Goal: Task Accomplishment & Management: Manage account settings

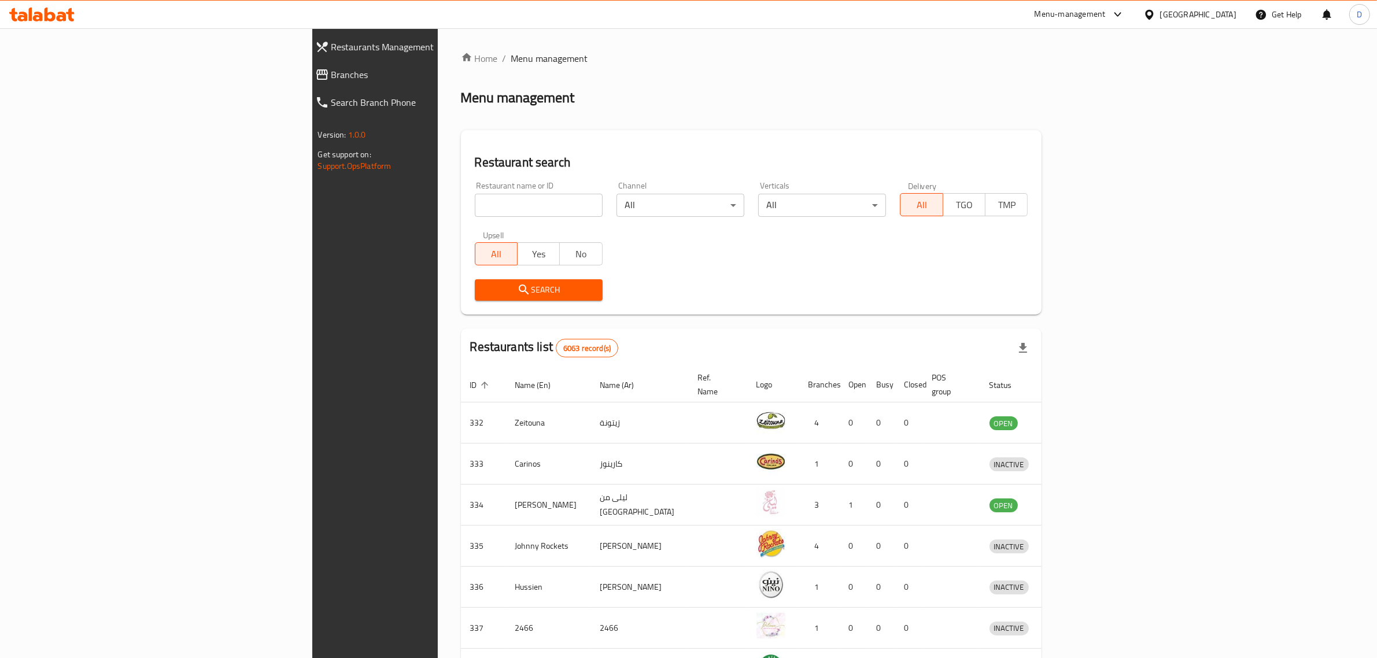
click at [475, 191] on div "Restaurant name or ID Restaurant name or ID" at bounding box center [539, 199] width 128 height 35
type input "m"
click button "Search" at bounding box center [539, 289] width 128 height 21
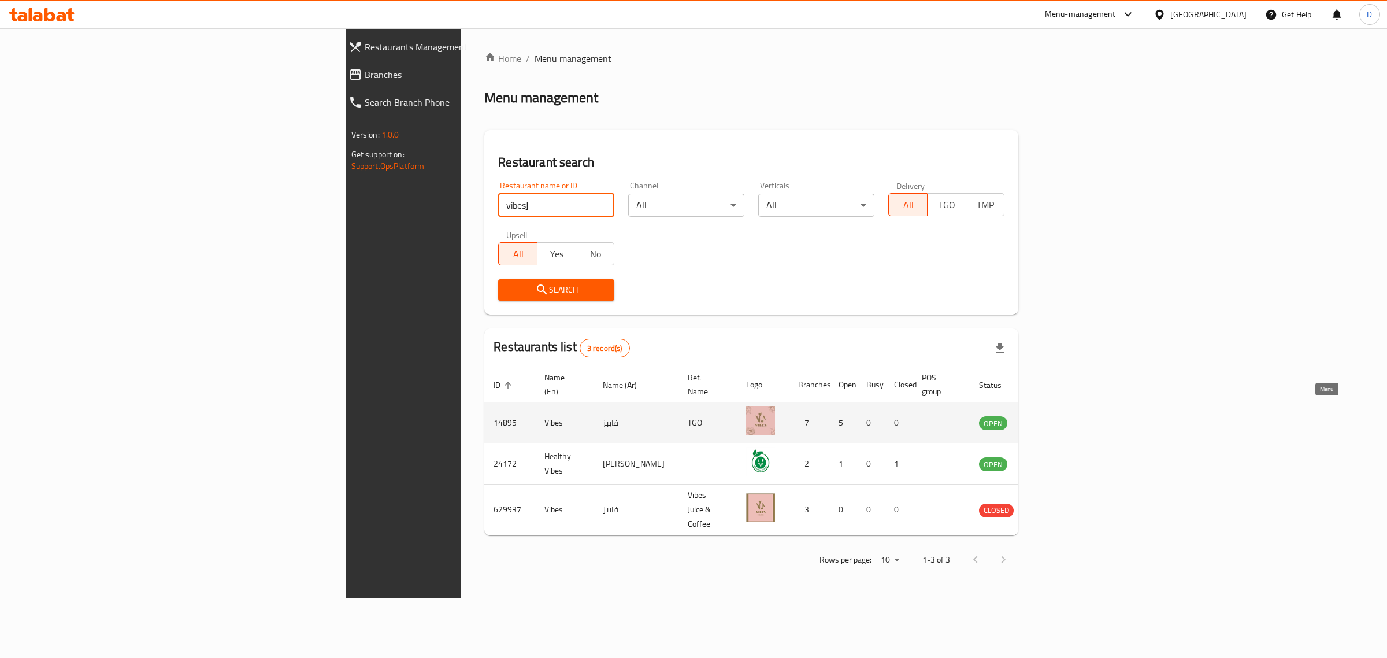
type input "vibes]"
click at [1054, 416] on icon "enhanced table" at bounding box center [1047, 423] width 14 height 14
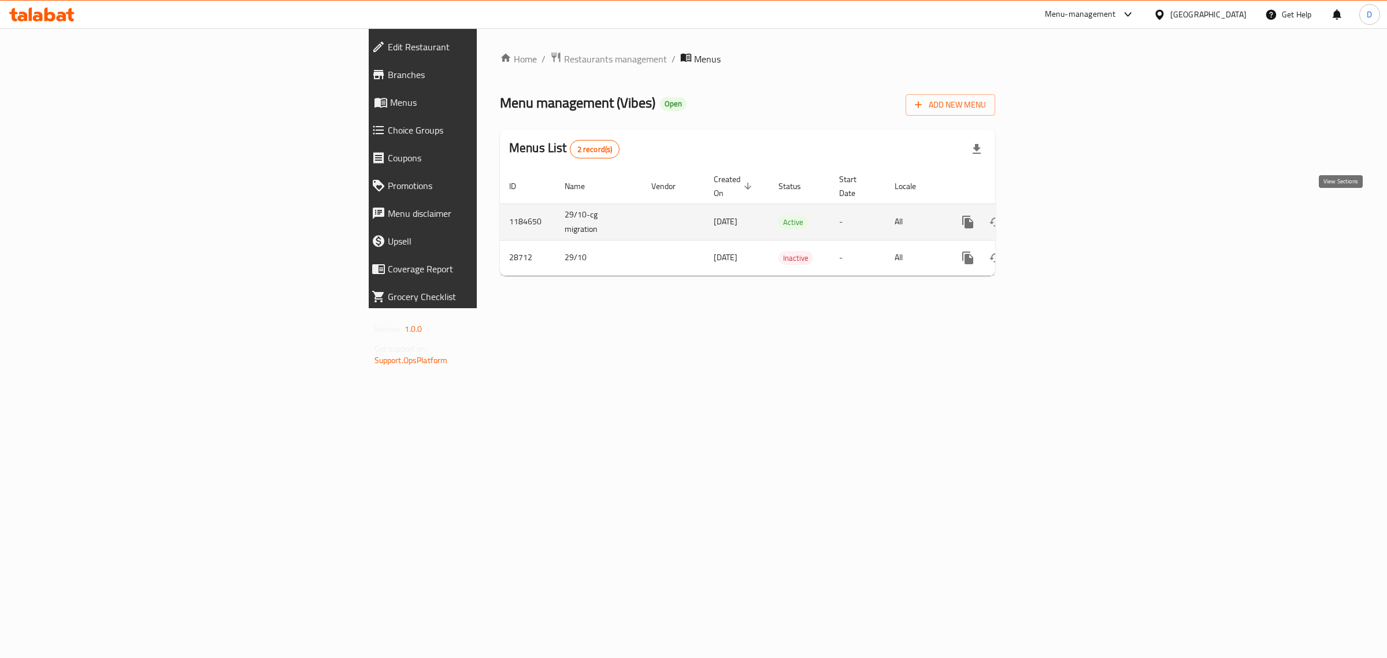
click at [1059, 215] on icon "enhanced table" at bounding box center [1052, 222] width 14 height 14
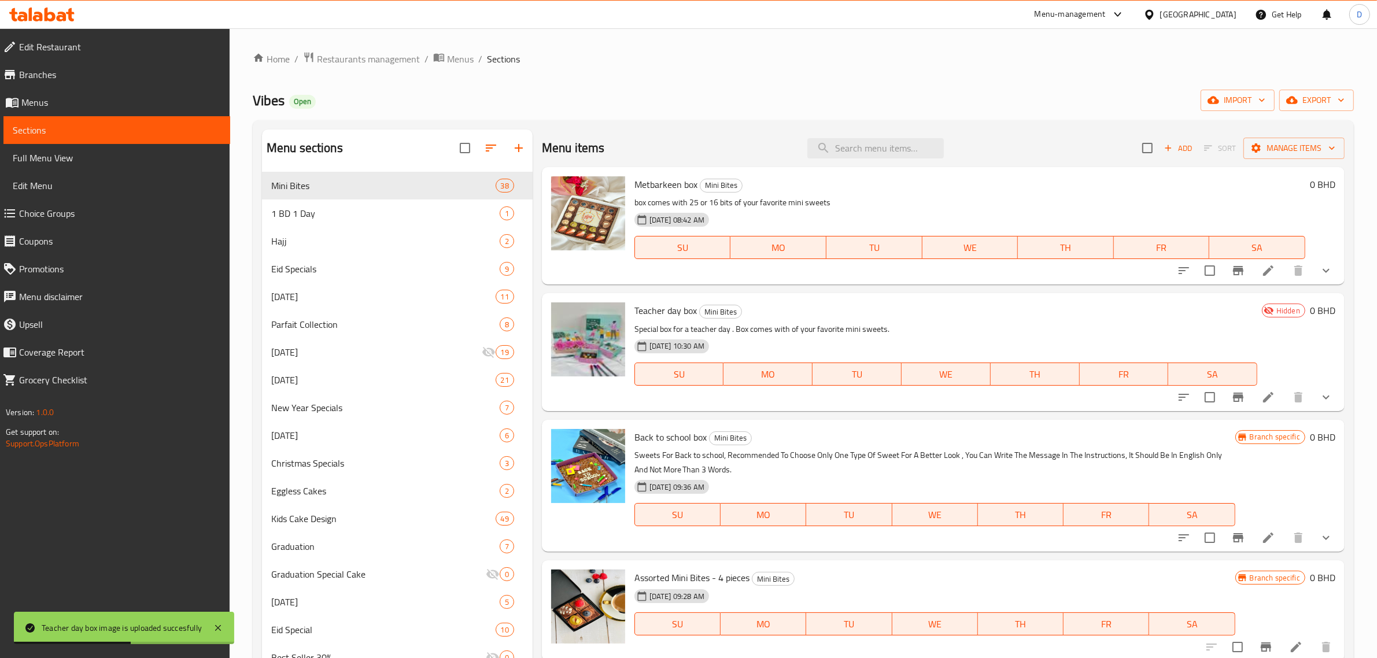
click at [1263, 397] on icon at bounding box center [1268, 397] width 14 height 14
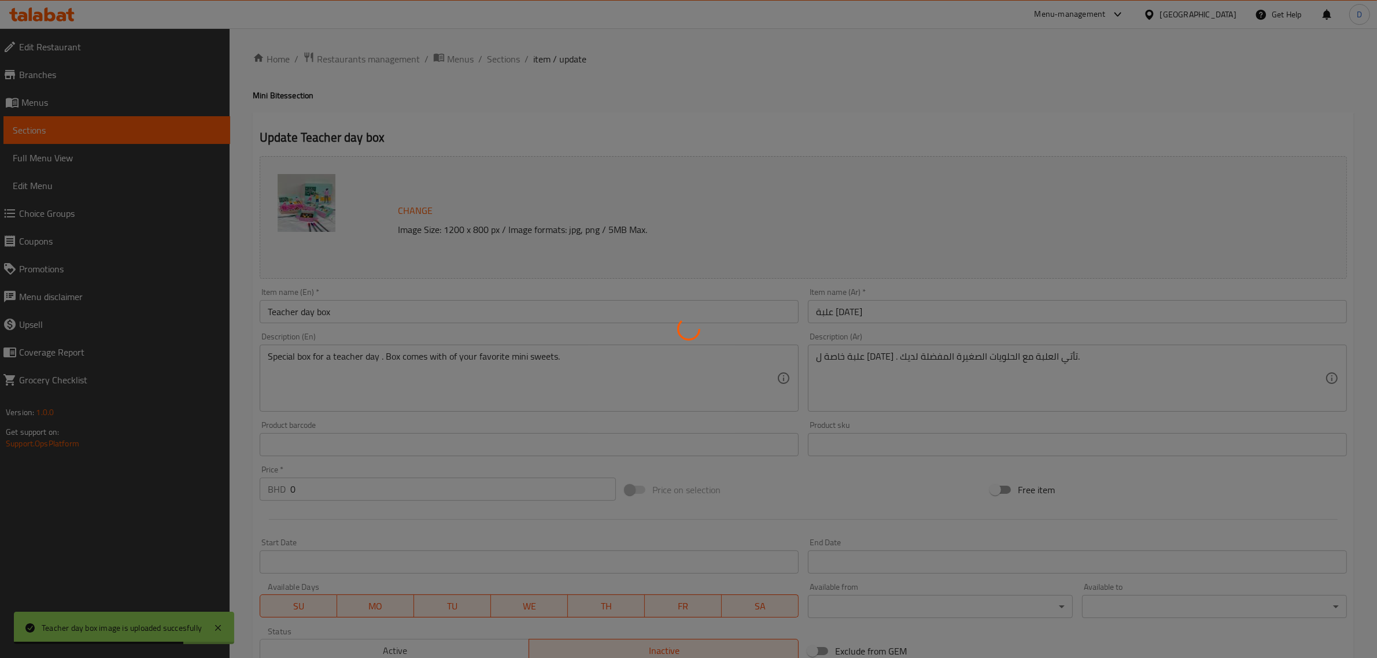
scroll to position [145, 0]
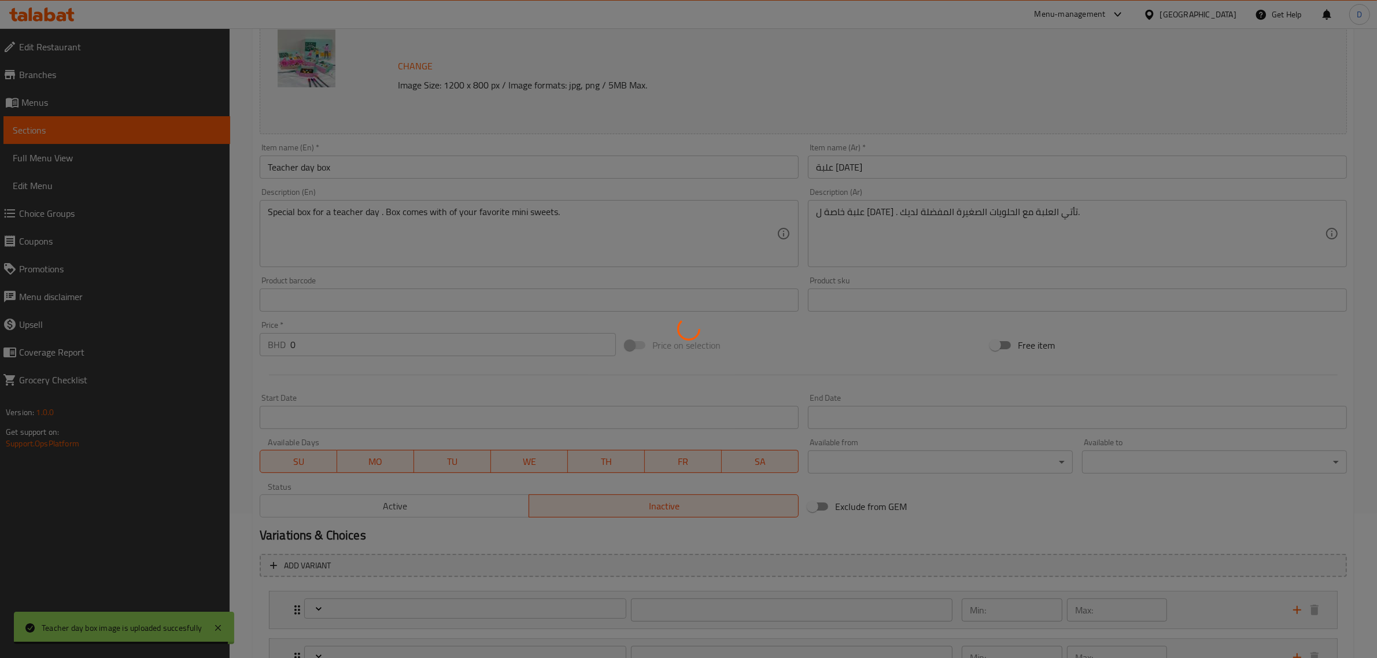
click at [428, 500] on div at bounding box center [688, 329] width 1377 height 658
type input "اختيارك من الصندوق للمناسبات الخاصة"
type input "1"
type input "اختيارك من نكهة البايتس:"
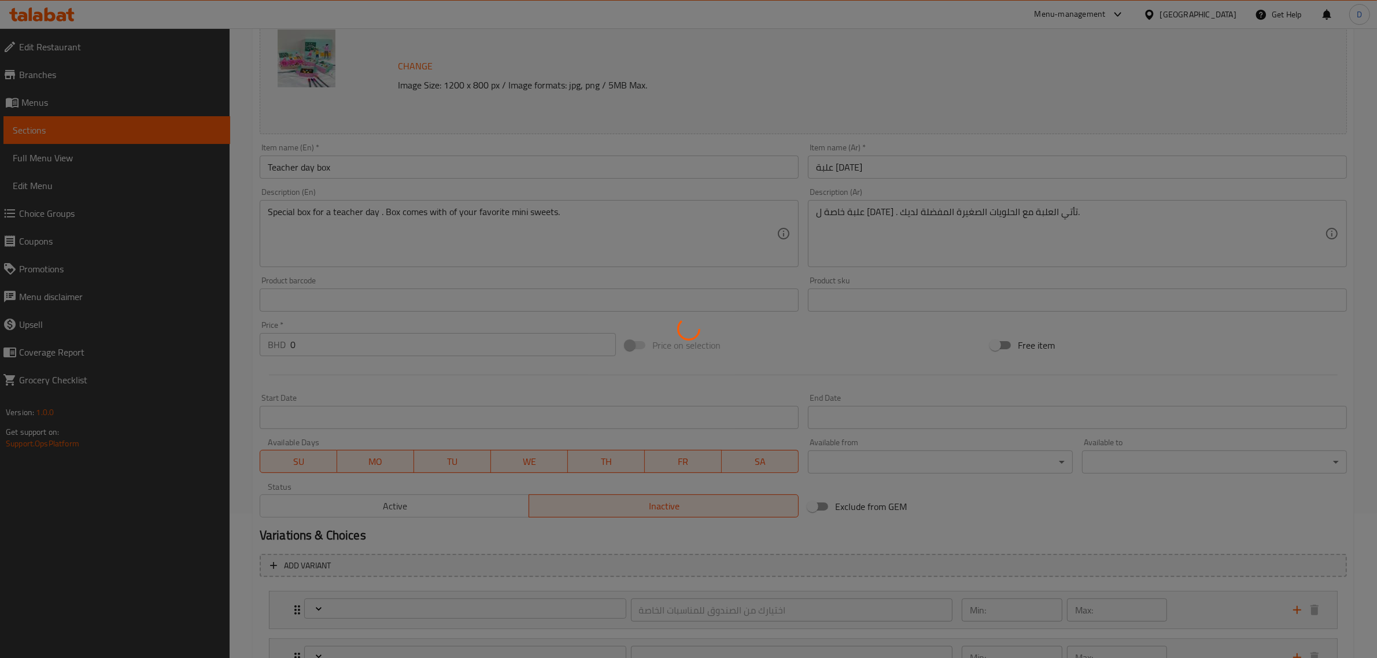
type input "1"
type input "4"
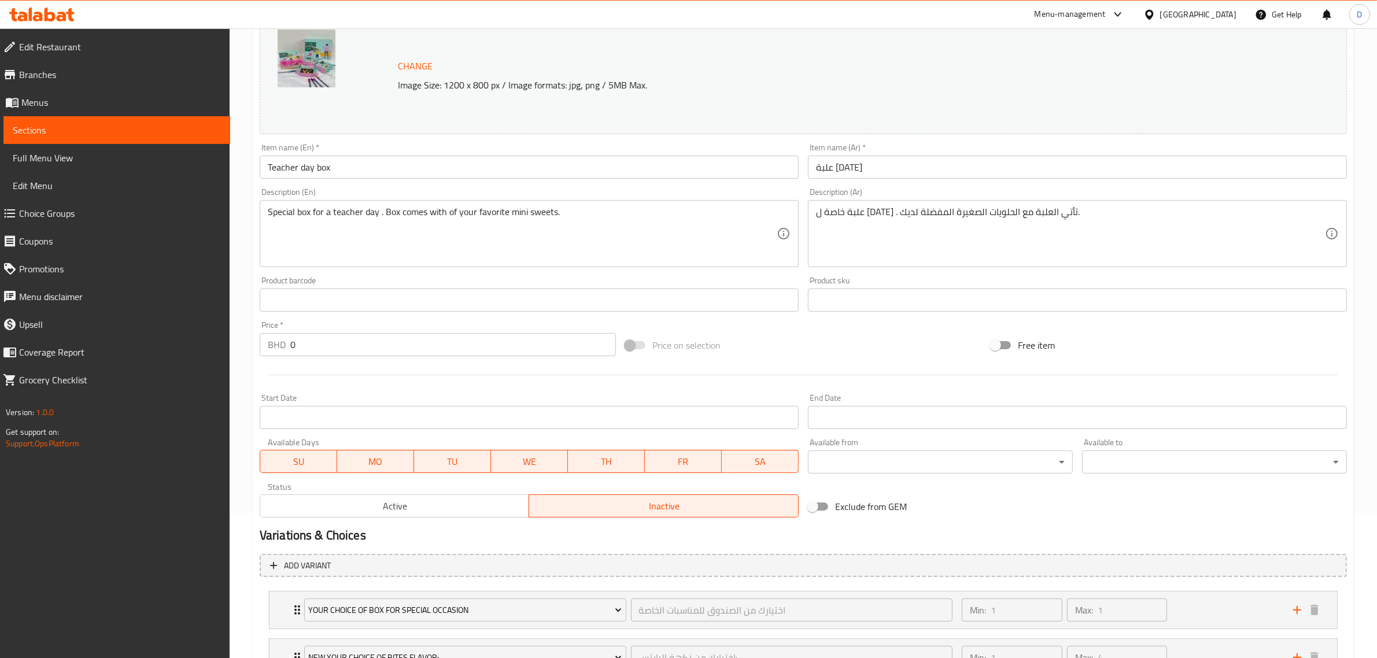
click at [428, 502] on span "Active" at bounding box center [395, 506] width 260 height 17
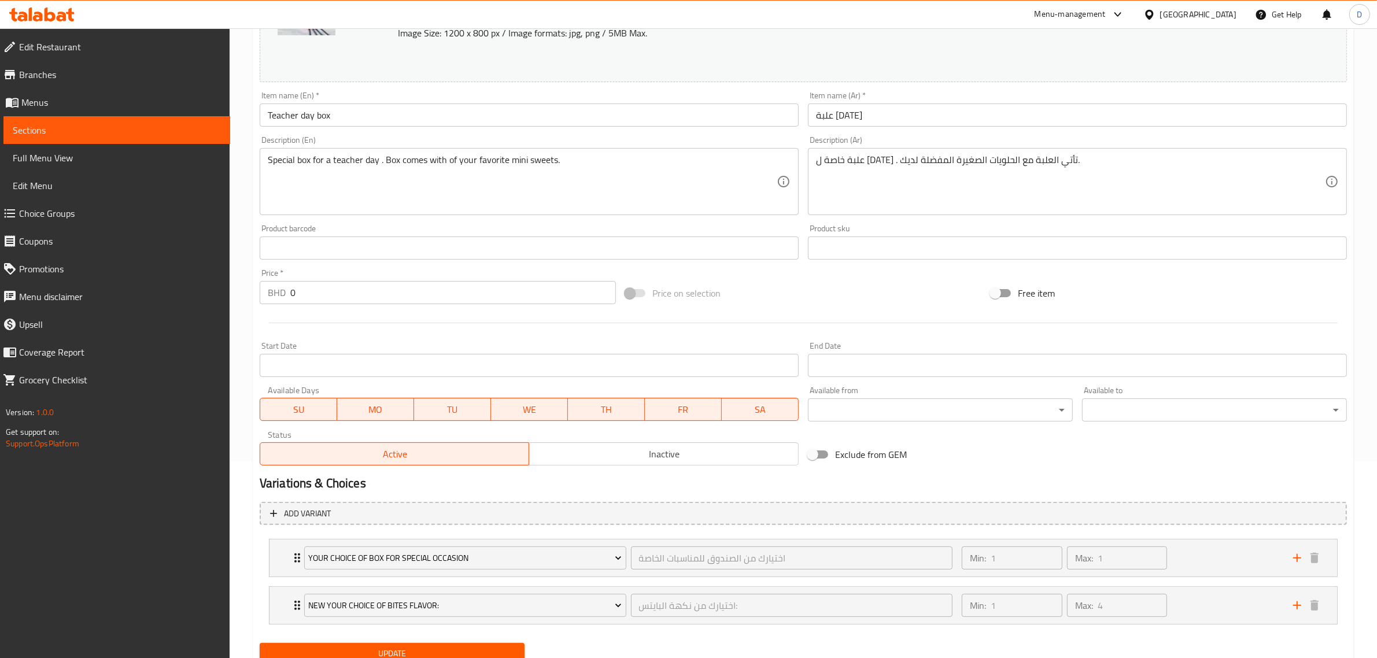
scroll to position [242, 0]
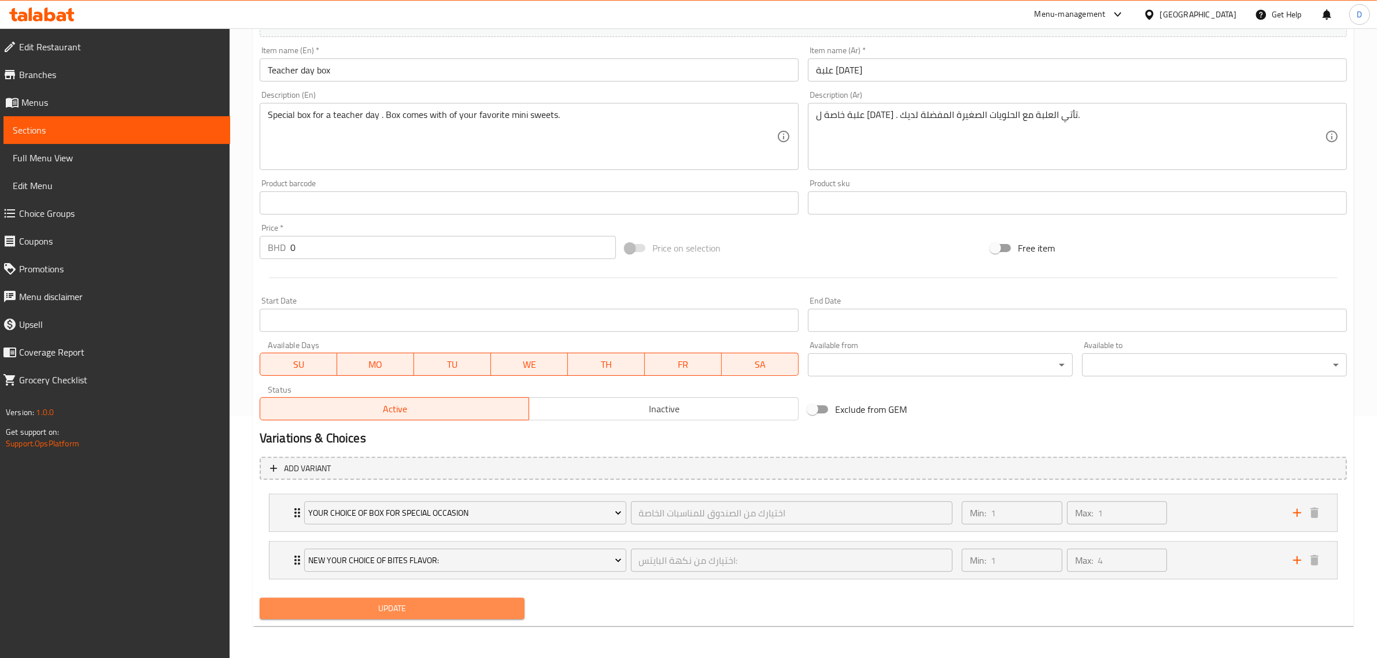
click at [512, 599] on button "Update" at bounding box center [392, 608] width 265 height 21
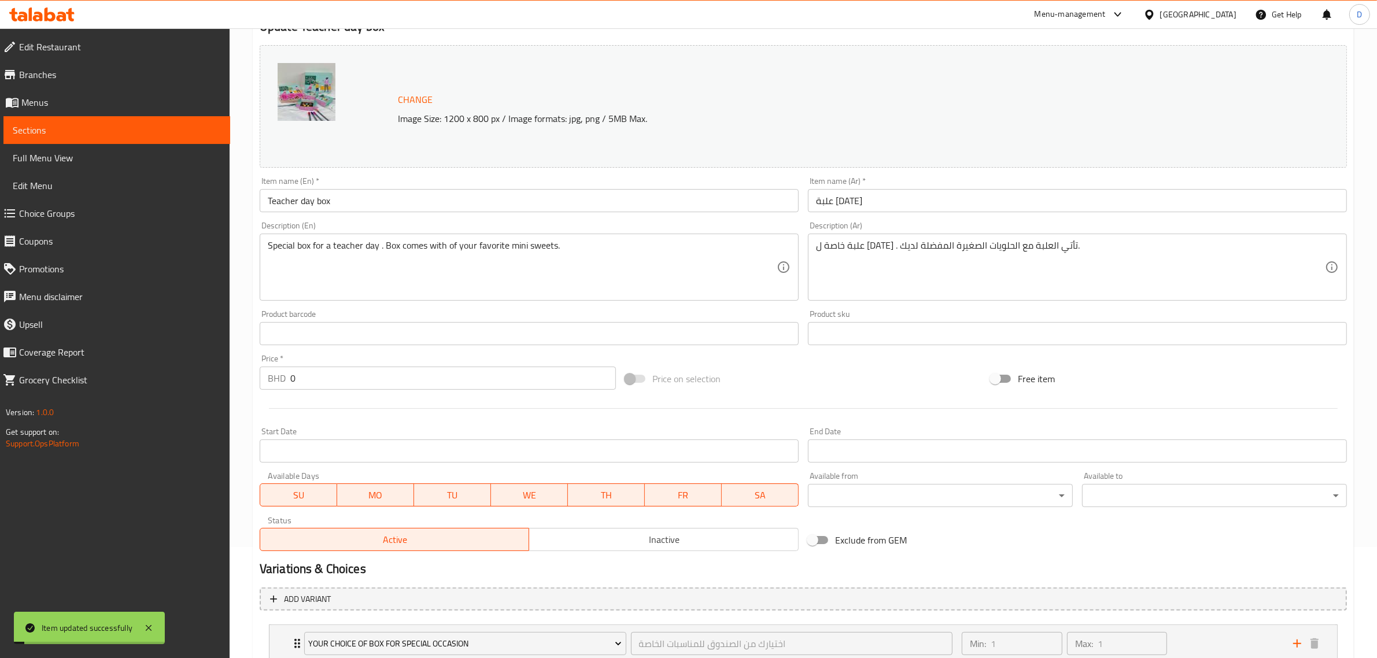
scroll to position [0, 0]
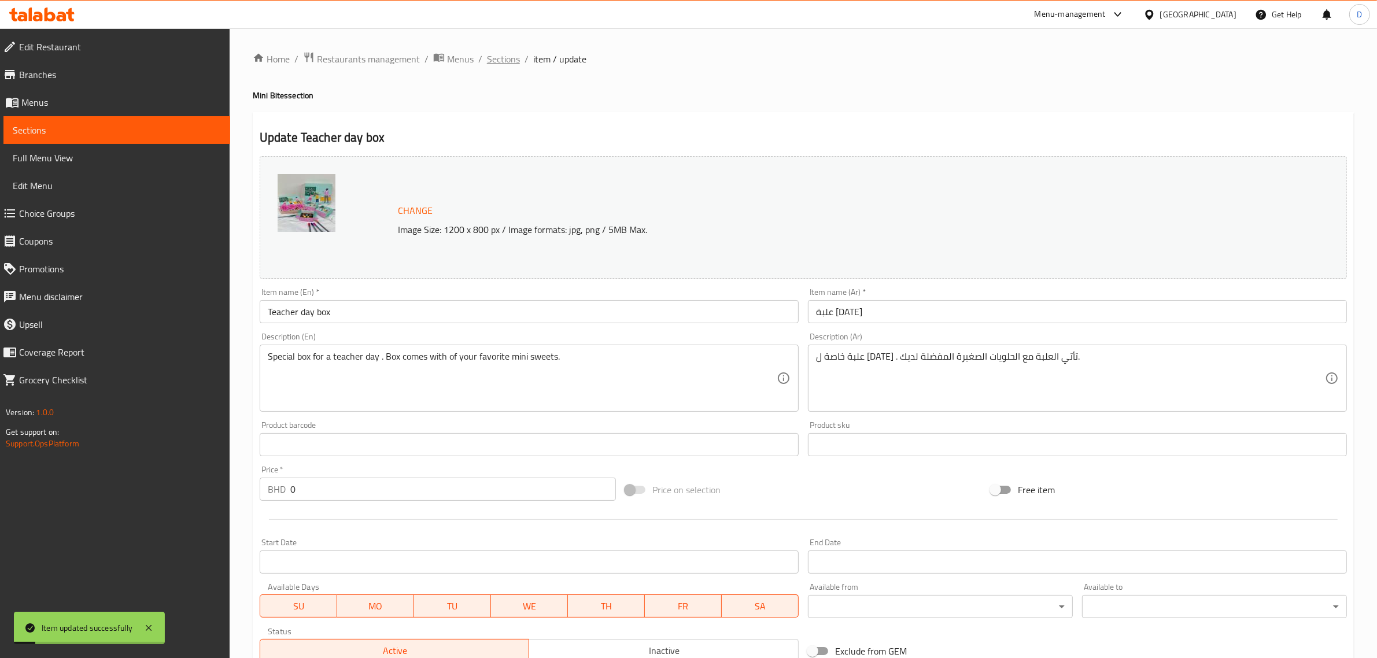
click at [513, 62] on span "Sections" at bounding box center [503, 59] width 33 height 14
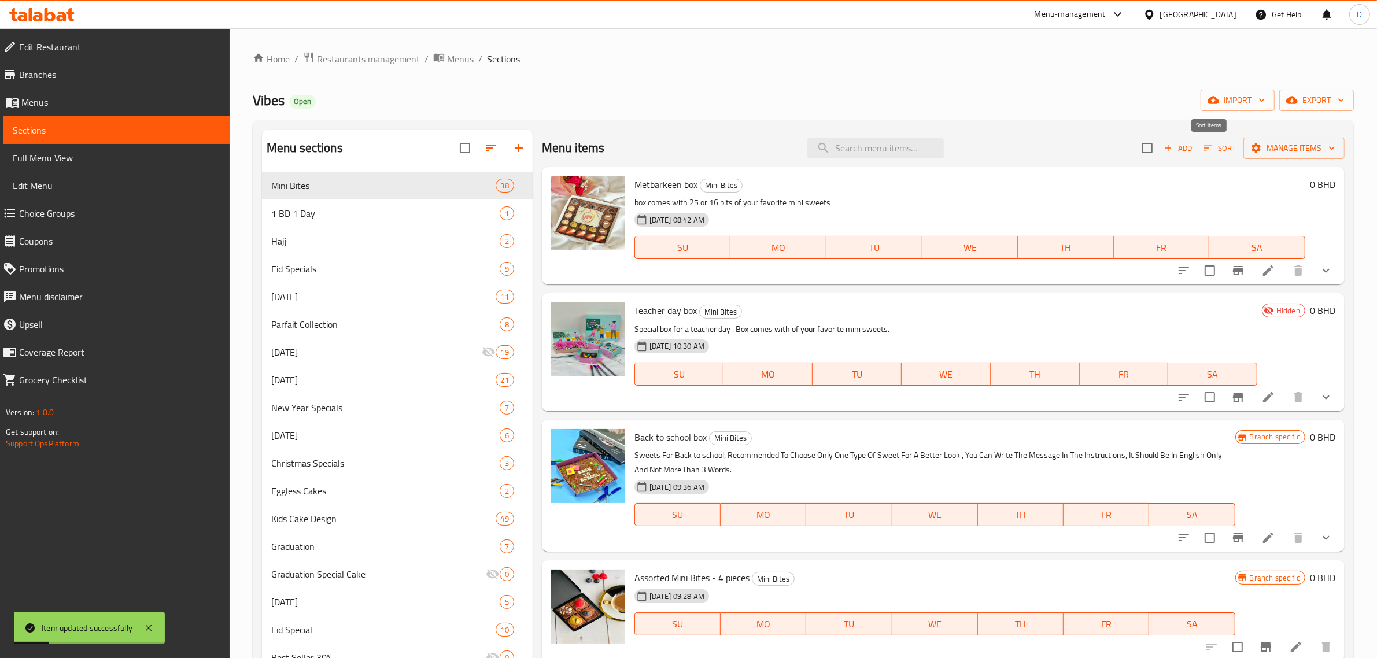
click at [1217, 139] on button "Sort" at bounding box center [1220, 148] width 38 height 18
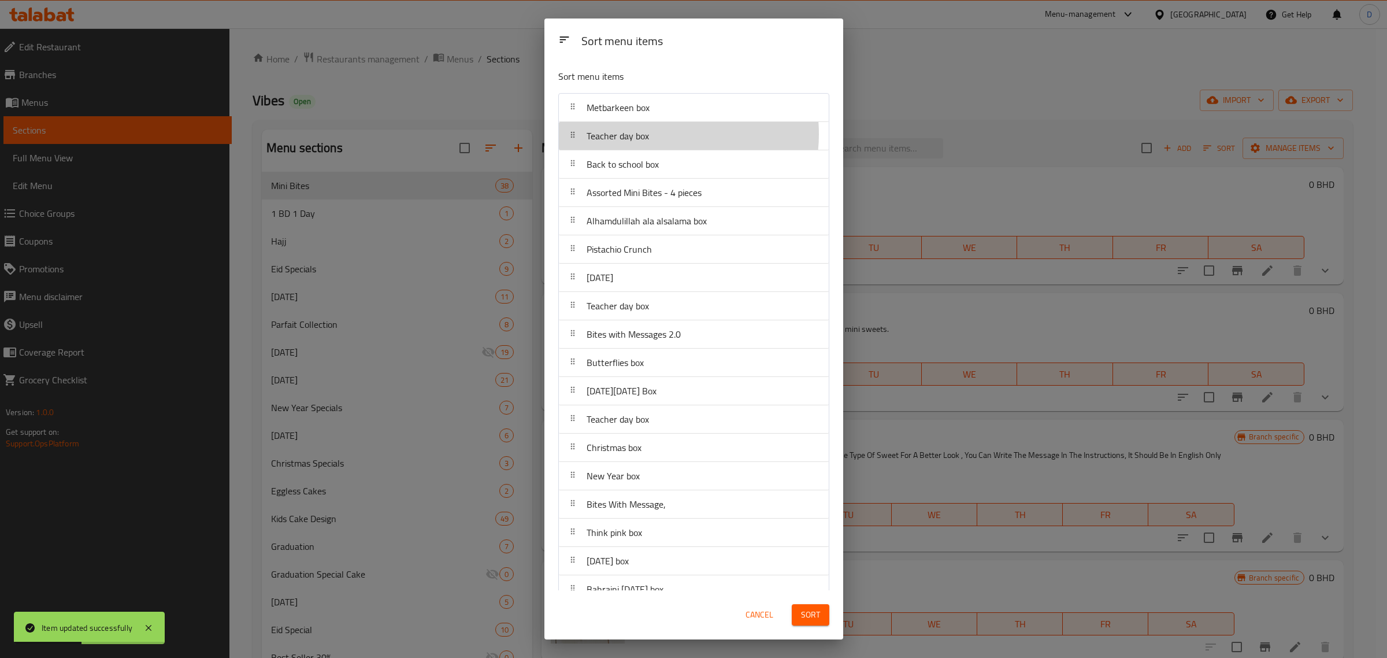
drag, startPoint x: 660, startPoint y: 134, endPoint x: 665, endPoint y: 102, distance: 32.2
click at [665, 102] on nav "Metbarkeen box Teacher day box Back to school box Assorted Mini Bites - 4 piece…" at bounding box center [693, 632] width 271 height 1078
click at [813, 619] on span "Sort" at bounding box center [810, 615] width 19 height 14
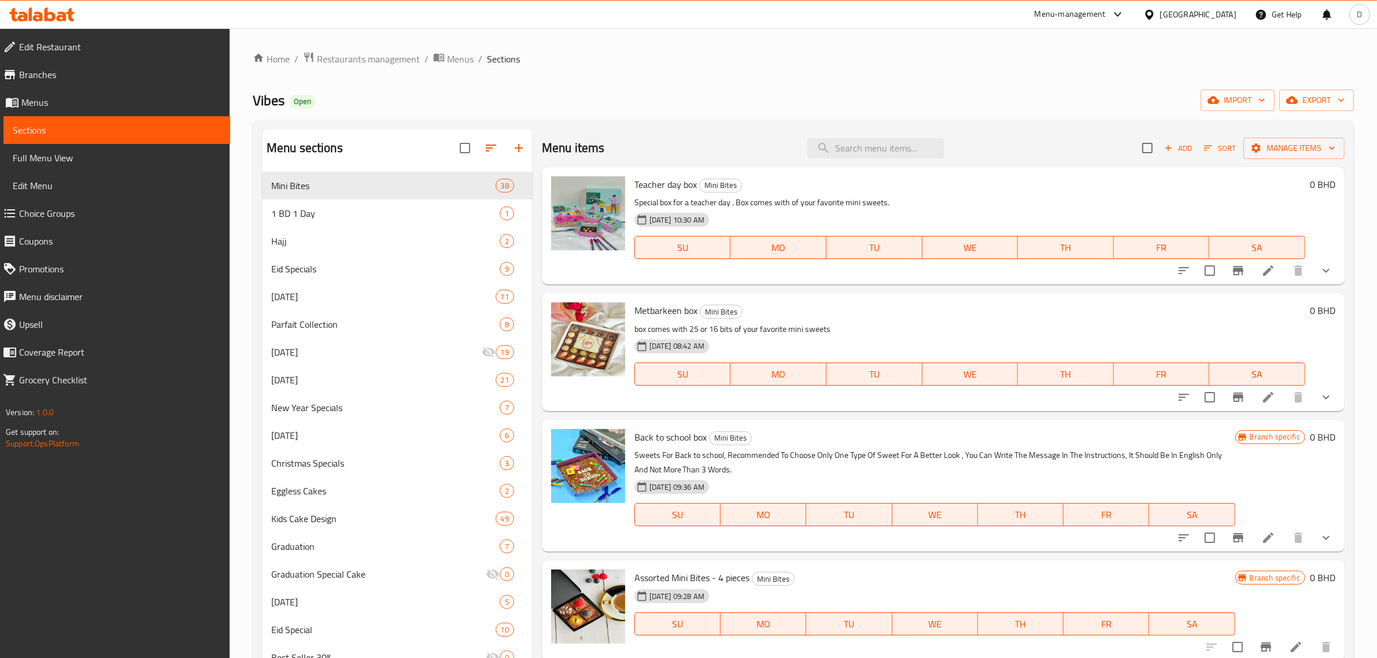
click at [1019, 58] on ol "Home / Restaurants management / Menus / Sections" at bounding box center [803, 58] width 1101 height 15
click at [1105, 16] on div "Menu-management" at bounding box center [1069, 15] width 71 height 14
click at [1087, 122] on div "Restaurant-Management" at bounding box center [1056, 128] width 91 height 13
